Goal: Transaction & Acquisition: Purchase product/service

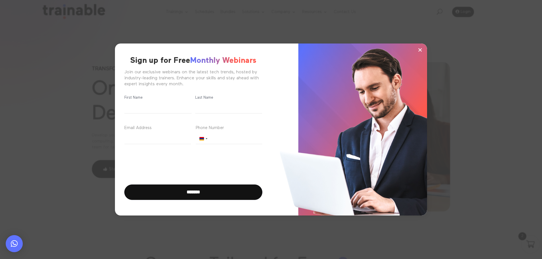
scroll to position [7, 0]
click at [419, 50] on span "×" at bounding box center [420, 50] width 5 height 9
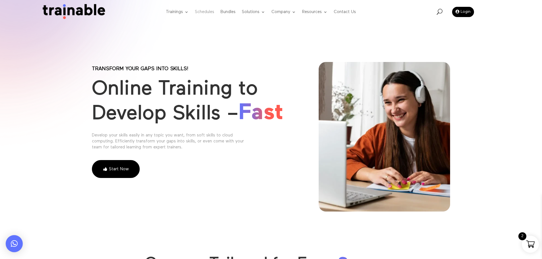
click at [197, 16] on link "Schedules" at bounding box center [204, 12] width 19 height 22
click at [206, 13] on link "Schedules" at bounding box center [204, 12] width 19 height 22
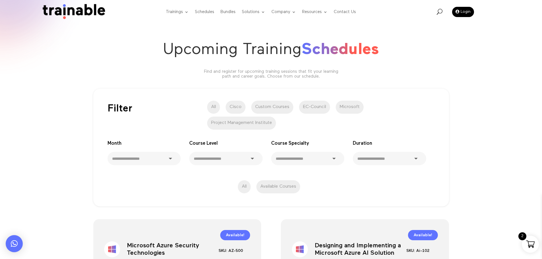
click at [240, 106] on label "Cisco" at bounding box center [236, 107] width 20 height 13
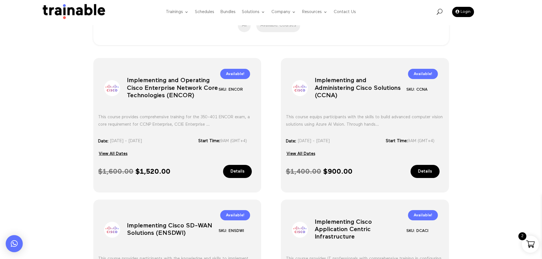
scroll to position [162, 0]
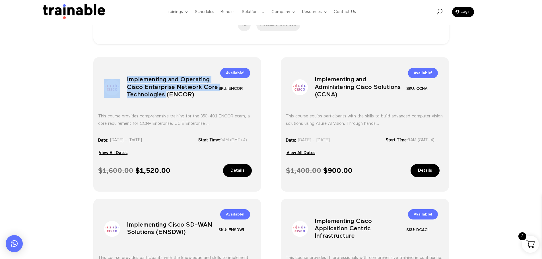
drag, startPoint x: 125, startPoint y: 78, endPoint x: 166, endPoint y: 103, distance: 48.5
type textarea "**********"
click at [166, 103] on div "Sale! Implementing and Operating Cisco Enterprise Network Core Technologies (EN…" at bounding box center [177, 85] width 158 height 39
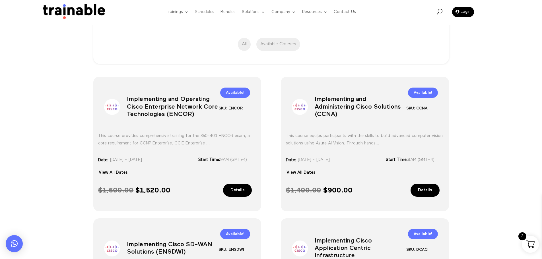
scroll to position [105, 0]
